Goal: Transaction & Acquisition: Subscribe to service/newsletter

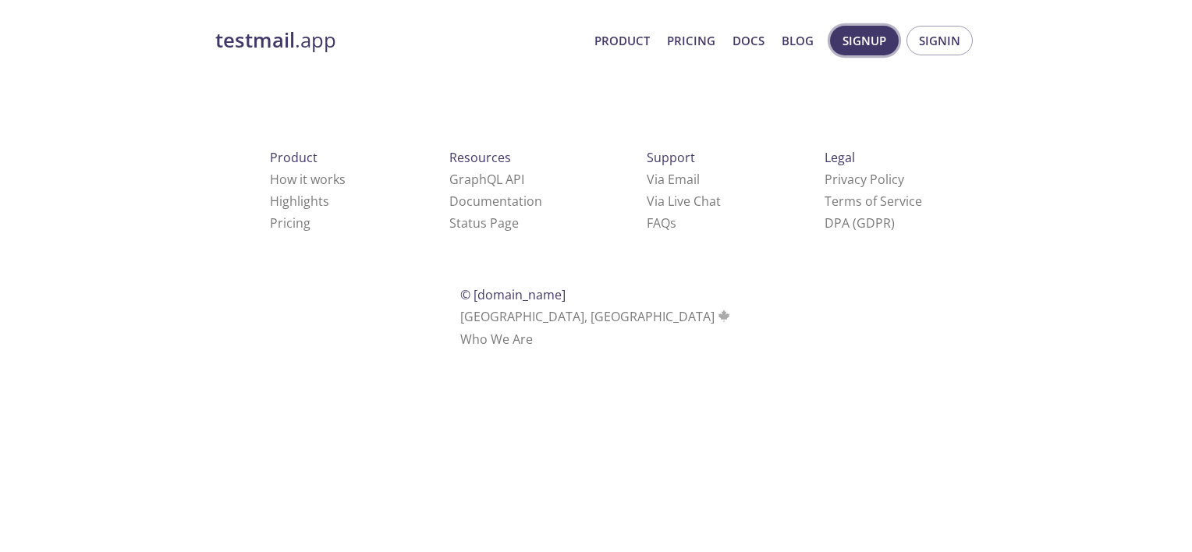
click at [876, 36] on span "Signup" at bounding box center [864, 40] width 44 height 20
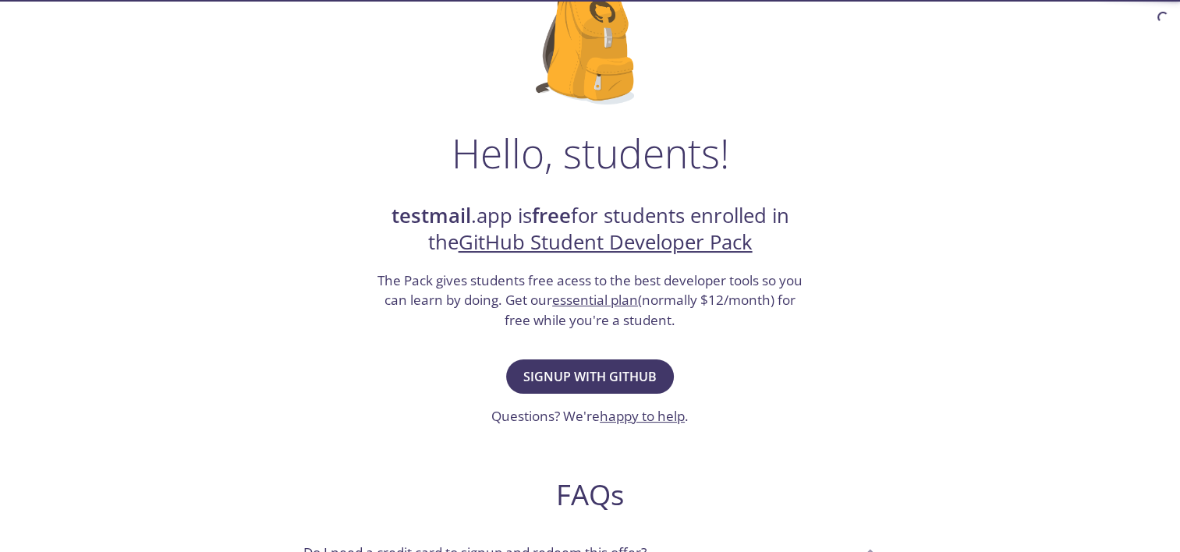
scroll to position [136, 0]
click at [555, 362] on button "Signup with GitHub" at bounding box center [590, 376] width 168 height 34
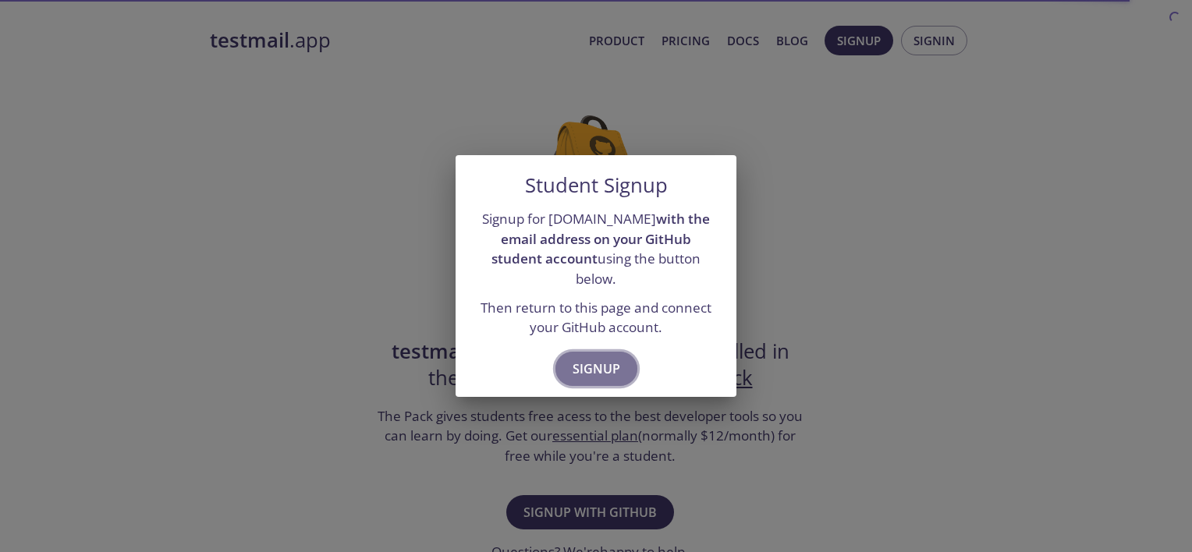
click at [572, 359] on span "Signup" at bounding box center [596, 369] width 48 height 22
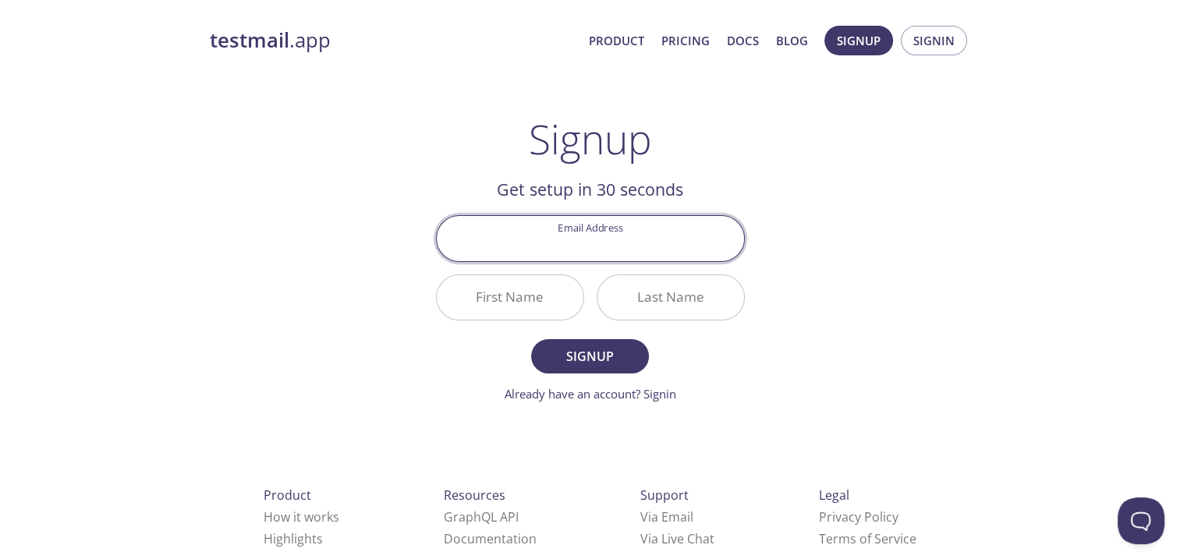
click at [602, 247] on input "Email Address" at bounding box center [590, 238] width 307 height 44
type input "22cse165@bnmit.in"
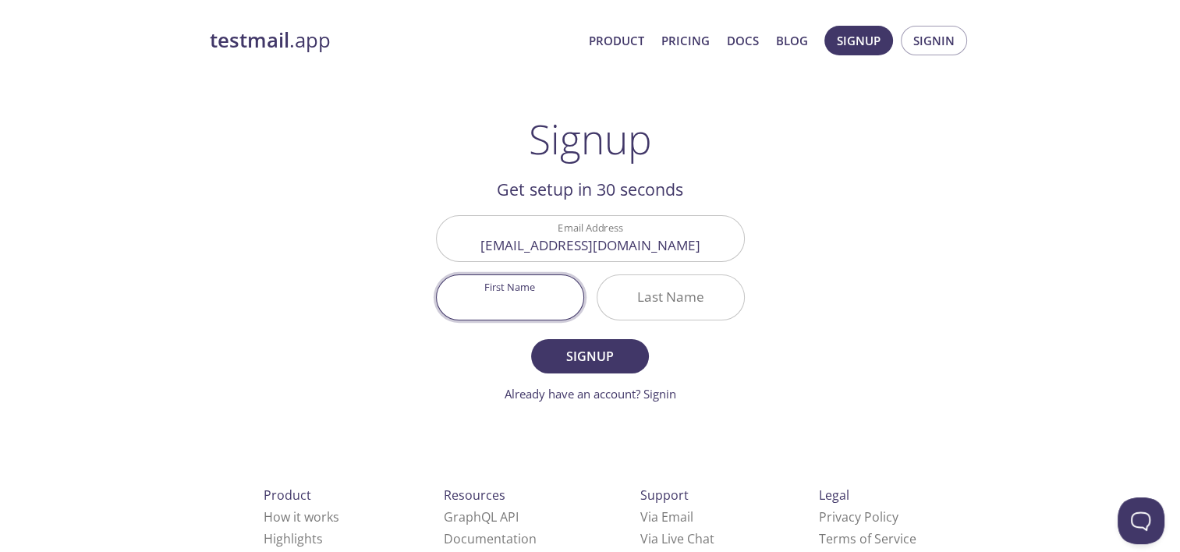
click at [519, 301] on input "First Name" at bounding box center [510, 297] width 147 height 44
type input "Karthik"
type input "Upadhya"
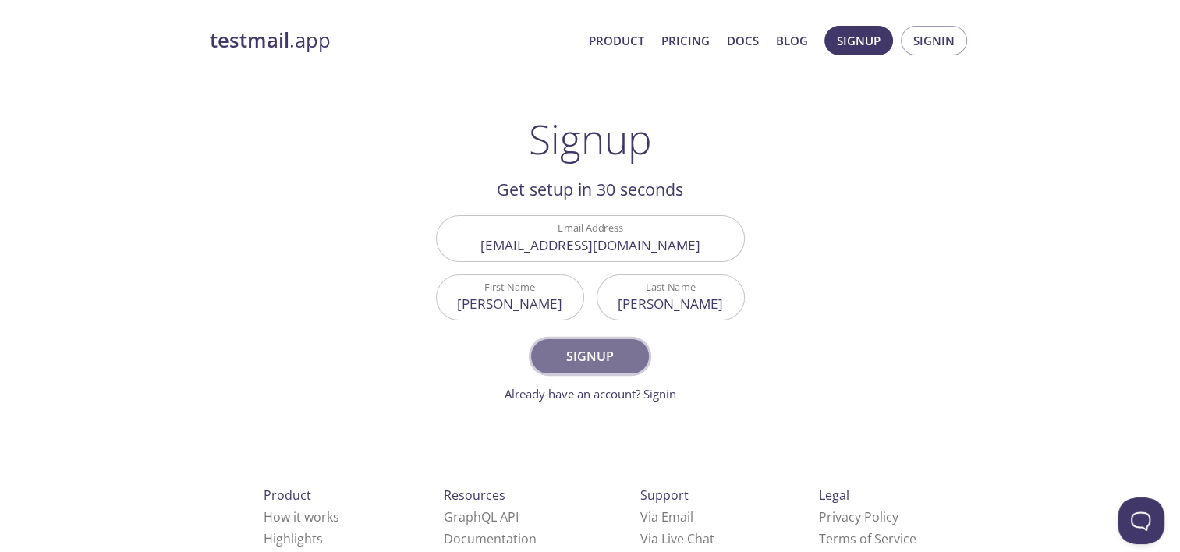
click at [586, 362] on span "Signup" at bounding box center [589, 356] width 83 height 22
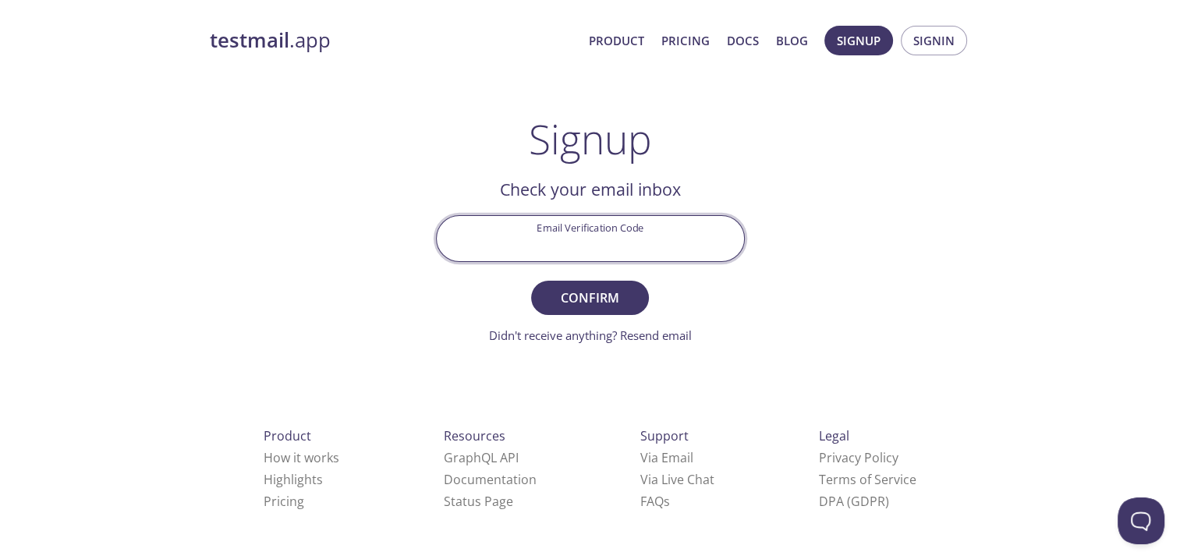
click at [566, 232] on input "Email Verification Code" at bounding box center [590, 238] width 307 height 44
type input "F5J4ZF5"
click at [531, 281] on button "Confirm" at bounding box center [589, 298] width 117 height 34
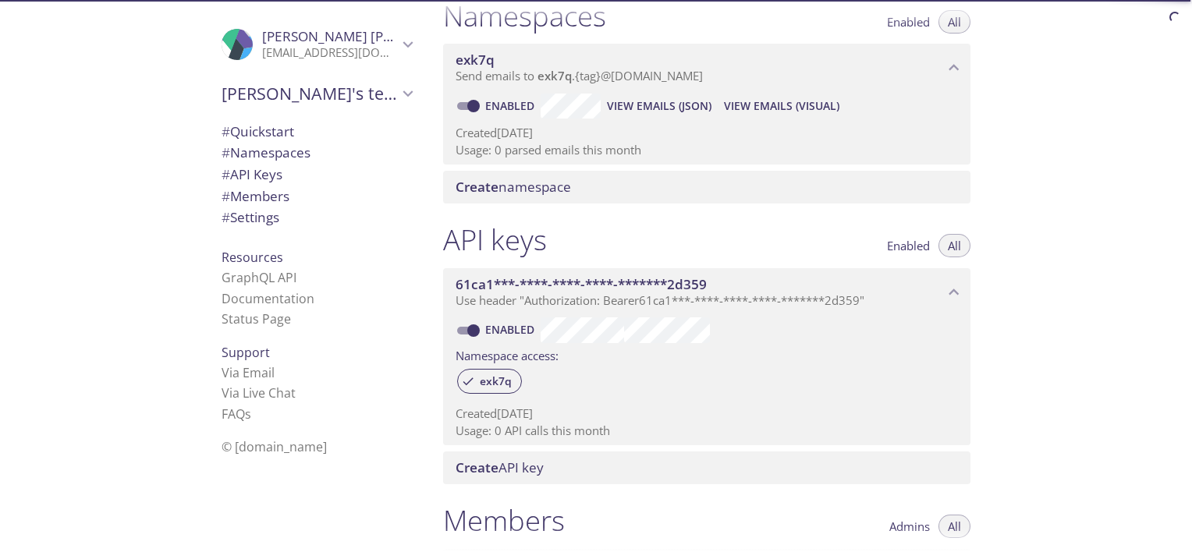
scroll to position [228, 0]
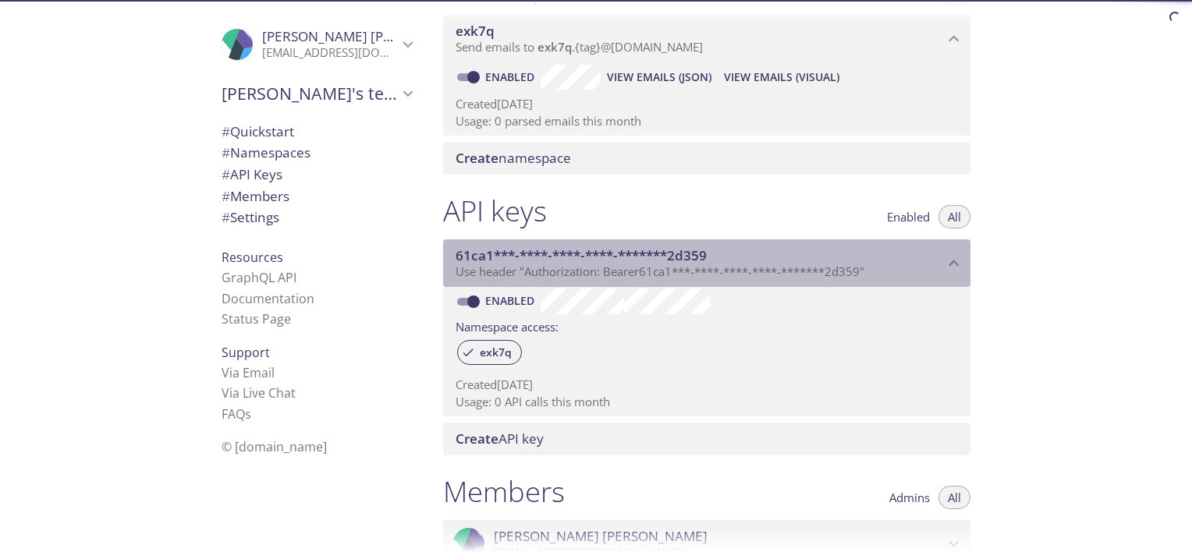
click at [845, 267] on span "Use header "Authorization: Bearer 61ca1***-****-****-****-*******2d359 "" at bounding box center [659, 272] width 409 height 16
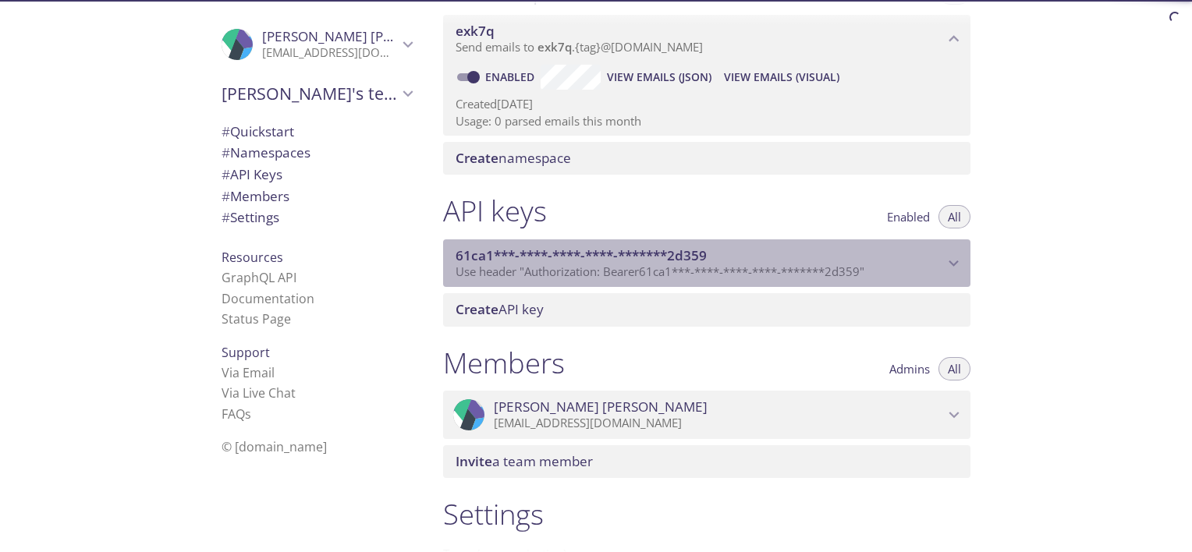
click at [845, 267] on span "Use header "Authorization: Bearer 61ca1***-****-****-****-*******2d359 "" at bounding box center [659, 272] width 409 height 16
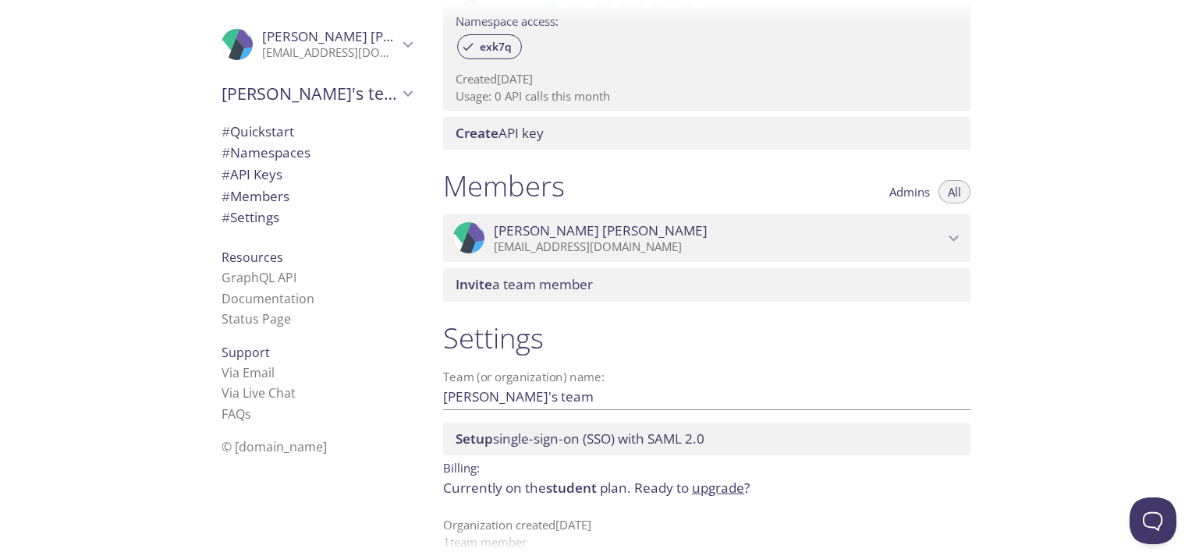
scroll to position [0, 0]
